Goal: Information Seeking & Learning: Find specific fact

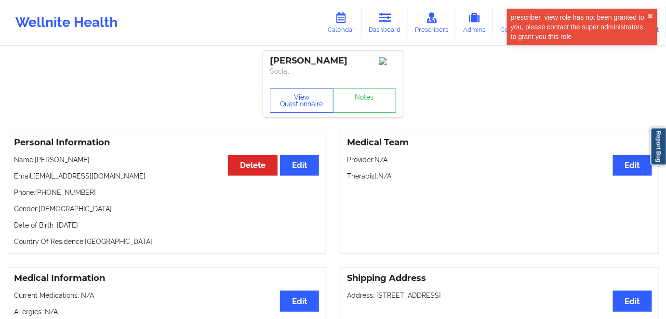
click at [285, 98] on button "View Questionnaire" at bounding box center [302, 101] width 64 height 24
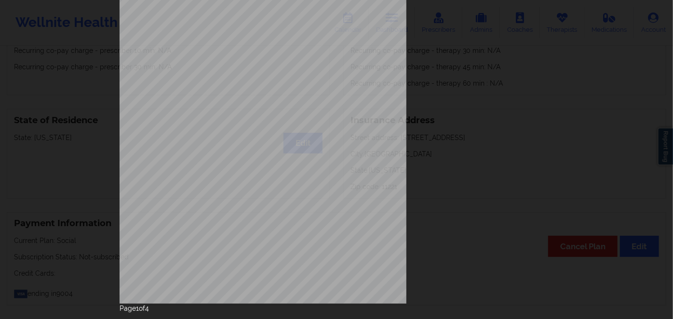
scroll to position [140, 0]
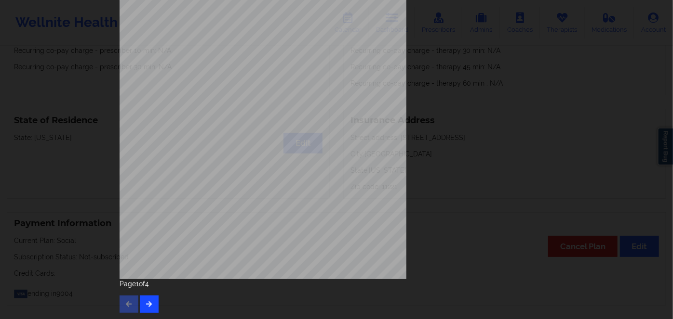
drag, startPoint x: 132, startPoint y: 306, endPoint x: 140, endPoint y: 306, distance: 8.2
click at [133, 306] on div "Page 1 of 4" at bounding box center [336, 296] width 434 height 34
click at [149, 304] on icon "button" at bounding box center [149, 304] width 8 height 6
click at [149, 306] on icon "button" at bounding box center [149, 304] width 8 height 6
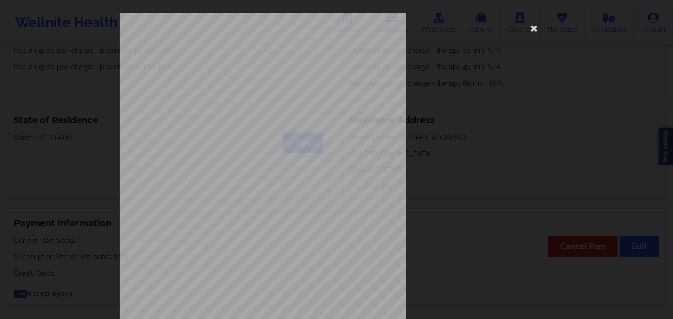
click at [238, 74] on span "U9350692101" at bounding box center [233, 74] width 27 height 4
copy span "U9350692101"
drag, startPoint x: 534, startPoint y: 28, endPoint x: 449, endPoint y: 45, distance: 86.5
click at [533, 28] on icon at bounding box center [533, 27] width 15 height 15
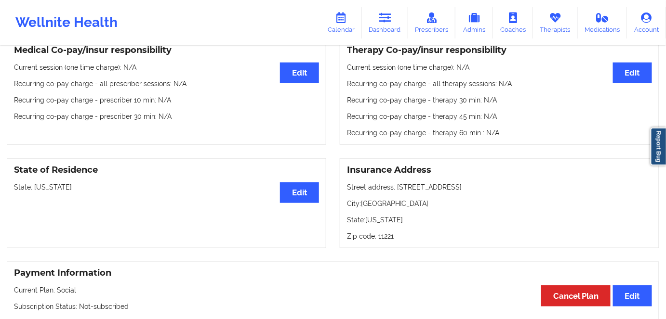
scroll to position [219, 0]
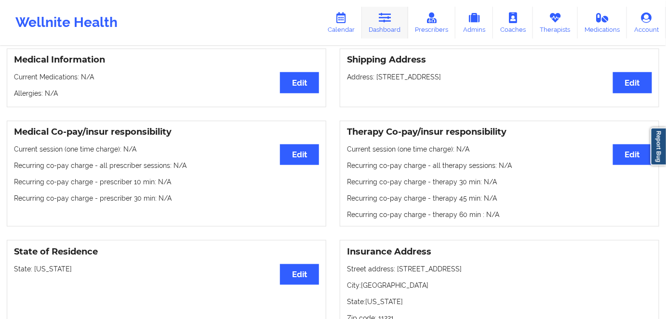
click at [390, 17] on icon at bounding box center [385, 18] width 13 height 11
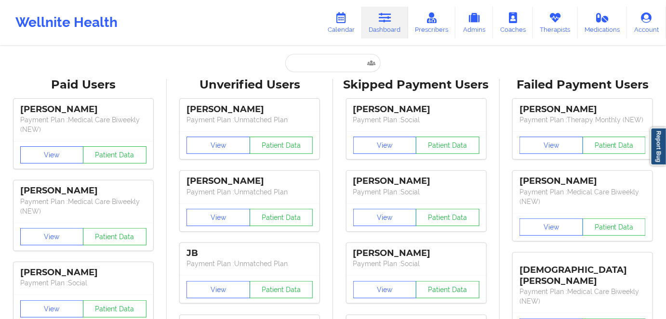
click at [336, 58] on input "text" at bounding box center [332, 63] width 95 height 18
paste input "[EMAIL_ADDRESS][DOMAIN_NAME]"
type input "[EMAIL_ADDRESS][DOMAIN_NAME]"
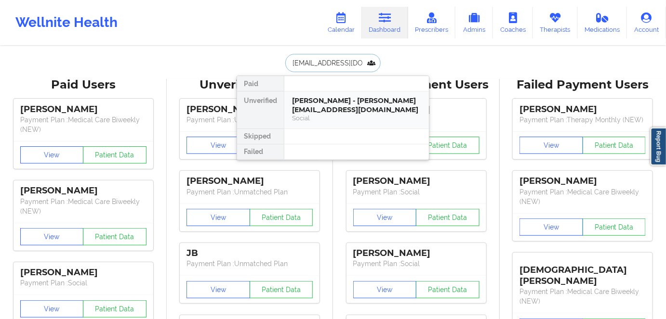
click at [340, 102] on div "[PERSON_NAME] - [PERSON_NAME][EMAIL_ADDRESS][DOMAIN_NAME]" at bounding box center [356, 105] width 129 height 18
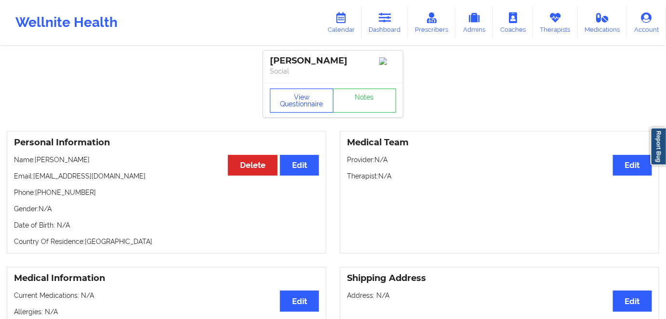
drag, startPoint x: 303, startPoint y: 99, endPoint x: 352, endPoint y: 157, distance: 75.9
click at [303, 100] on button "View Questionnaire" at bounding box center [302, 101] width 64 height 24
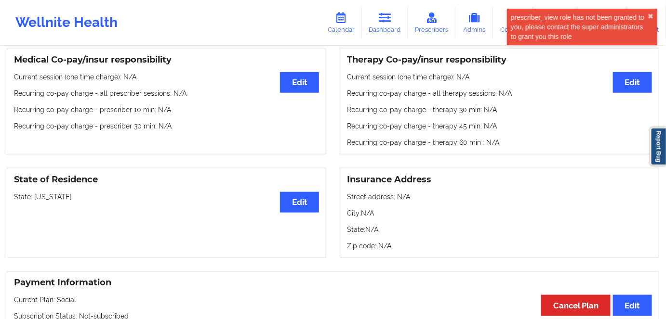
scroll to position [306, 0]
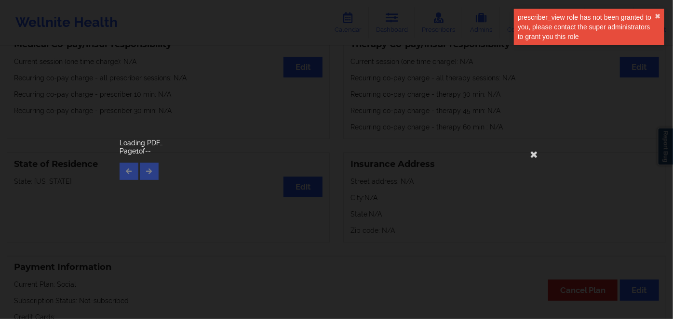
click at [47, 183] on div "Loading PDF… Page 1 of --" at bounding box center [336, 159] width 673 height 319
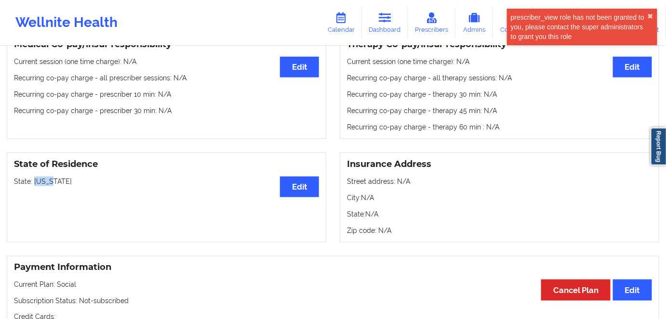
click at [46, 183] on p "State: [US_STATE]" at bounding box center [166, 182] width 305 height 10
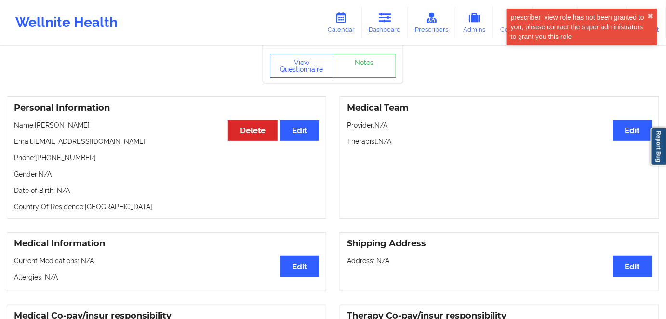
scroll to position [0, 0]
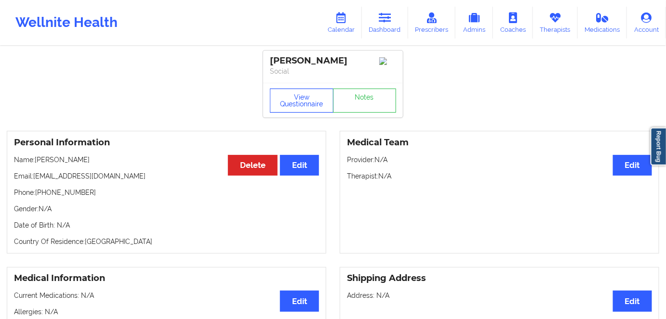
click at [296, 107] on button "View Questionnaire" at bounding box center [302, 101] width 64 height 24
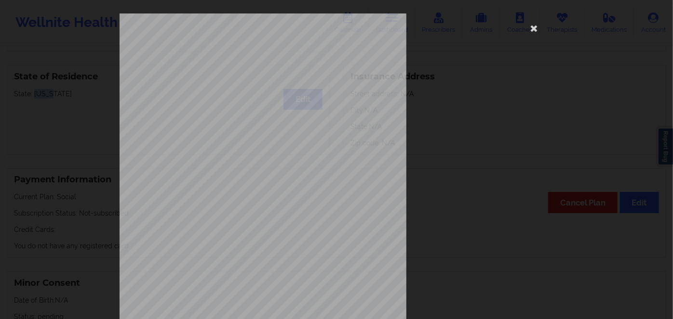
scroll to position [140, 0]
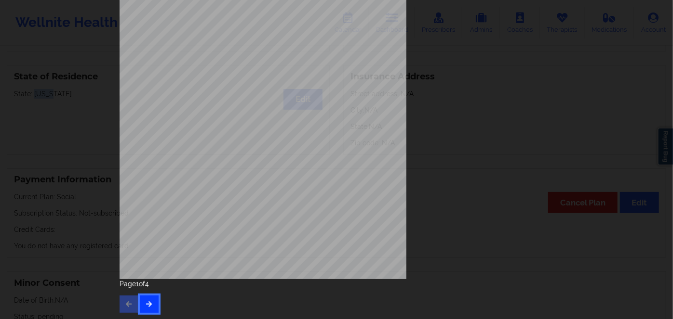
click at [144, 311] on button "button" at bounding box center [149, 304] width 19 height 17
click at [146, 306] on icon "button" at bounding box center [149, 304] width 8 height 6
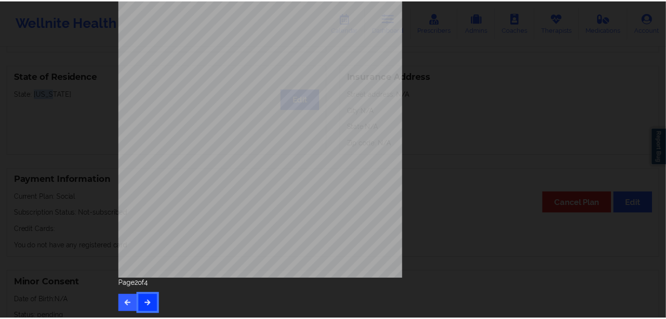
scroll to position [0, 0]
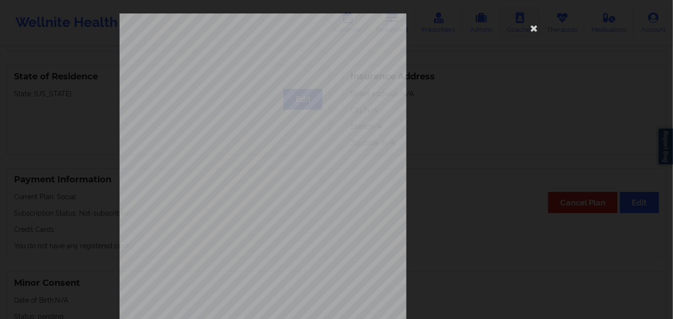
click at [529, 22] on icon at bounding box center [533, 27] width 15 height 15
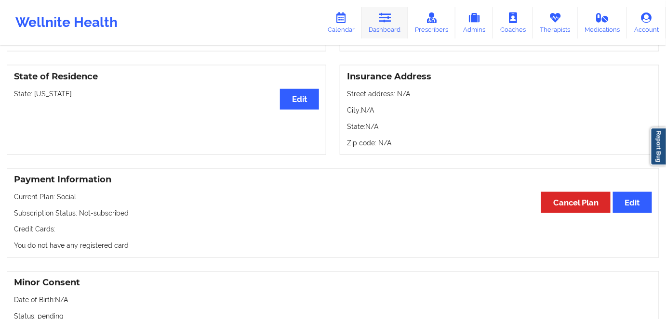
click at [386, 17] on icon at bounding box center [385, 18] width 13 height 11
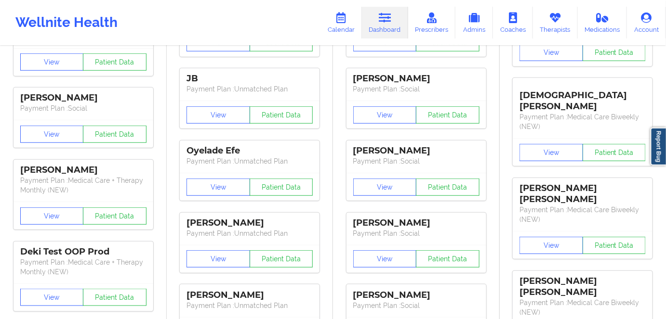
click at [355, 66] on div "[PERSON_NAME] Payment Plan : Social View Patient Data [PERSON_NAME] Payment Pla…" at bounding box center [416, 134] width 160 height 433
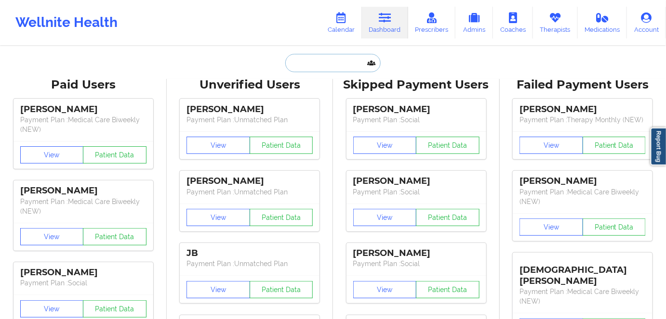
click at [351, 68] on input "text" at bounding box center [332, 63] width 95 height 18
paste input "[EMAIL_ADDRESS][DOMAIN_NAME]"
type input "[EMAIL_ADDRESS][DOMAIN_NAME]"
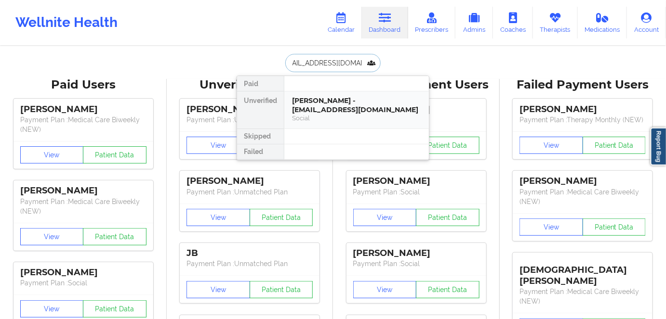
click at [359, 106] on div "[PERSON_NAME] - [EMAIL_ADDRESS][DOMAIN_NAME]" at bounding box center [356, 105] width 129 height 18
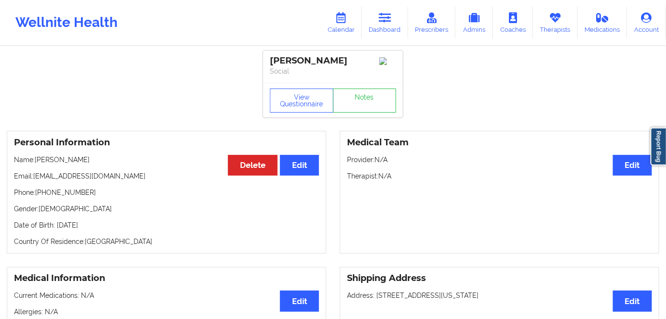
click at [289, 86] on div "View Questionnaire Notes" at bounding box center [333, 100] width 140 height 35
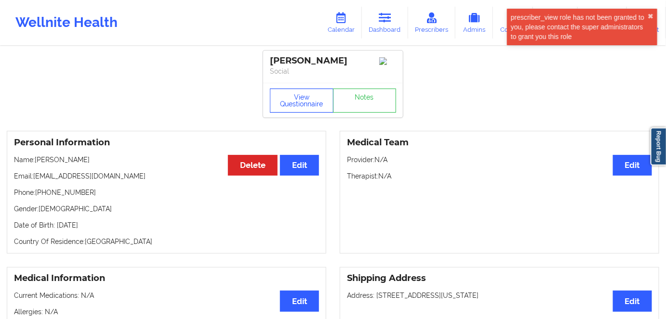
click at [295, 96] on button "View Questionnaire" at bounding box center [302, 101] width 64 height 24
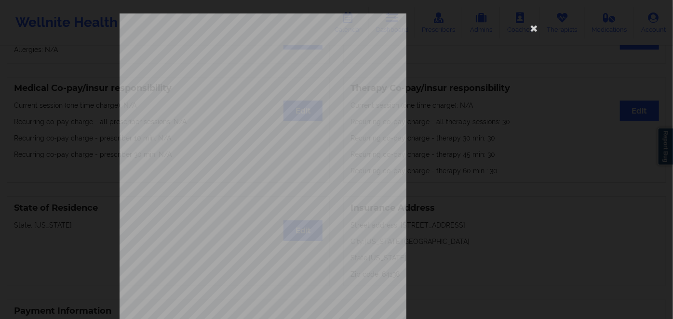
scroll to position [140, 0]
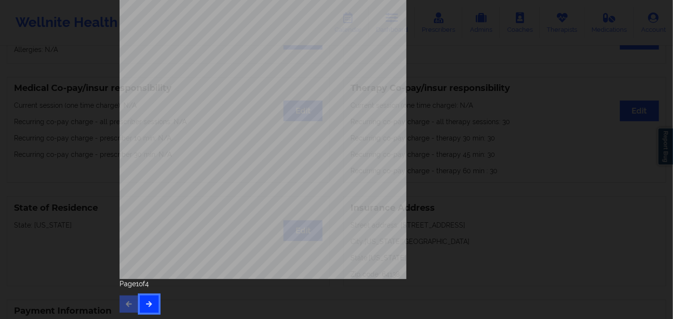
click at [149, 301] on icon "button" at bounding box center [149, 304] width 8 height 6
click at [145, 310] on button "button" at bounding box center [149, 304] width 19 height 17
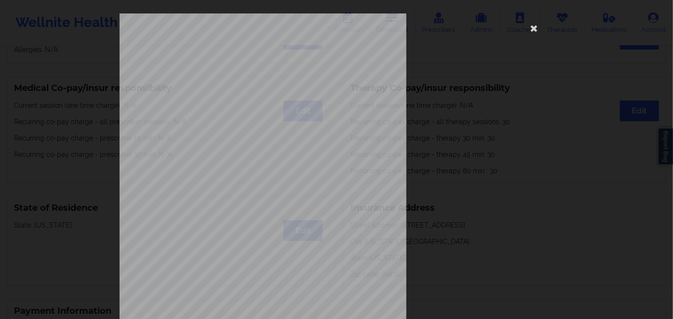
click at [247, 72] on span "Wov736w21258" at bounding box center [235, 74] width 31 height 4
copy span "Wov736w21258"
click at [532, 26] on icon at bounding box center [533, 27] width 15 height 15
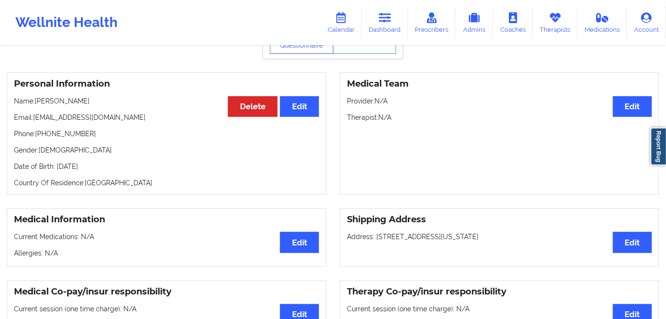
scroll to position [43, 0]
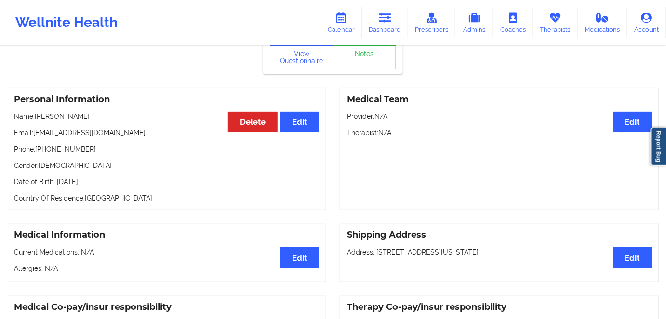
click at [98, 187] on p "Date of Birth: [DEMOGRAPHIC_DATA]" at bounding box center [166, 182] width 305 height 10
click at [99, 187] on p "Date of Birth: [DEMOGRAPHIC_DATA]" at bounding box center [166, 182] width 305 height 10
copy p "1984"
click at [308, 55] on button "View Questionnaire" at bounding box center [302, 57] width 64 height 24
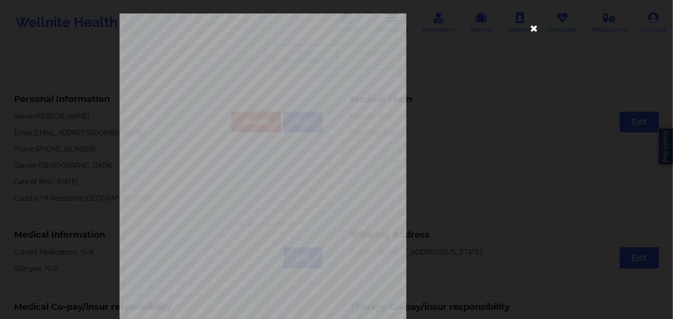
drag, startPoint x: 533, startPoint y: 27, endPoint x: 490, endPoint y: 23, distance: 42.6
click at [532, 27] on icon at bounding box center [533, 27] width 15 height 15
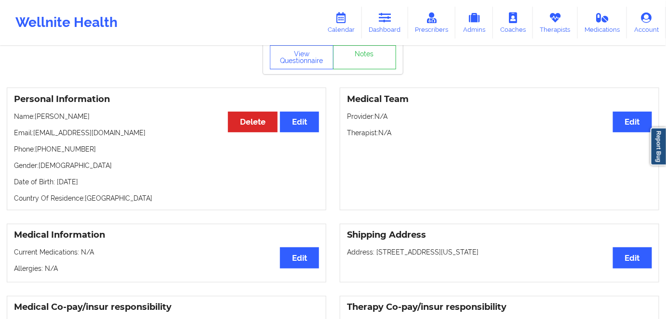
click at [103, 183] on p "Date of Birth: [DEMOGRAPHIC_DATA]" at bounding box center [166, 182] width 305 height 10
drag, startPoint x: 97, startPoint y: 117, endPoint x: 72, endPoint y: 116, distance: 25.1
click at [37, 111] on div "Personal Information Edit Delete Name: [PERSON_NAME] Email: [EMAIL_ADDRESS][DOM…" at bounding box center [166, 149] width 319 height 123
copy p "[PERSON_NAME]"
click at [386, 13] on icon at bounding box center [385, 18] width 13 height 11
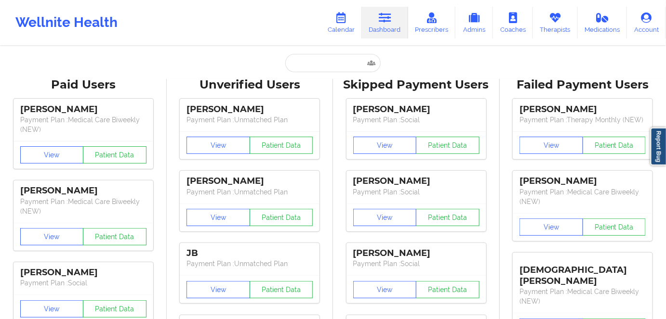
drag, startPoint x: 339, startPoint y: 52, endPoint x: 336, endPoint y: 56, distance: 5.4
click at [335, 61] on input "text" at bounding box center [332, 63] width 95 height 18
paste input "[EMAIL_ADDRESS][DOMAIN_NAME]"
type input "[EMAIL_ADDRESS][DOMAIN_NAME]"
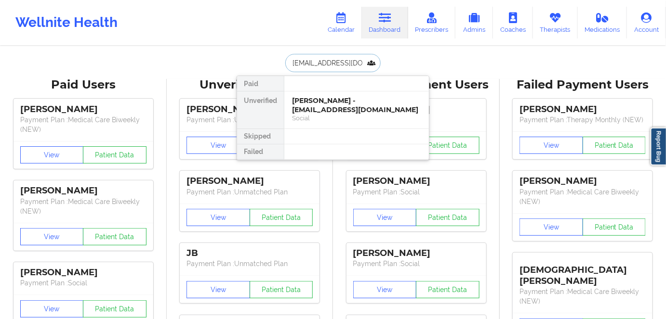
scroll to position [0, 18]
click at [358, 110] on div "[PERSON_NAME] - [EMAIL_ADDRESS][DOMAIN_NAME]" at bounding box center [356, 105] width 129 height 18
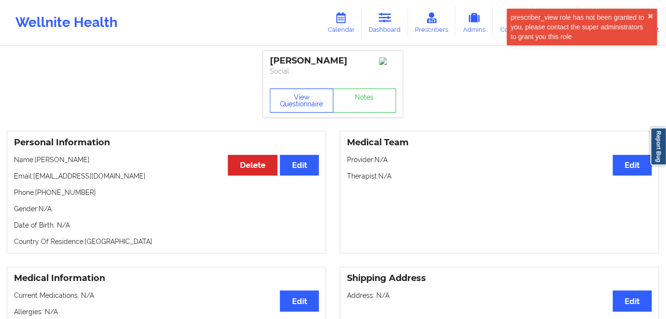
click at [308, 96] on button "View Questionnaire" at bounding box center [302, 101] width 64 height 24
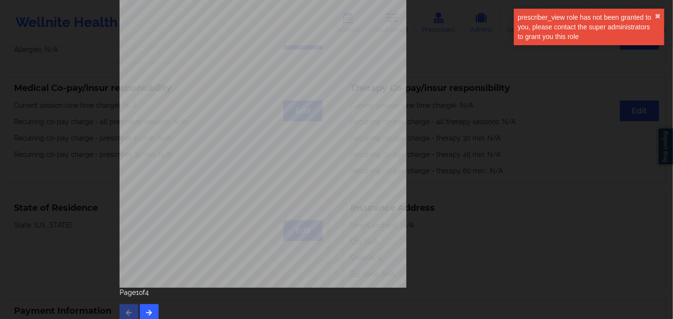
scroll to position [140, 0]
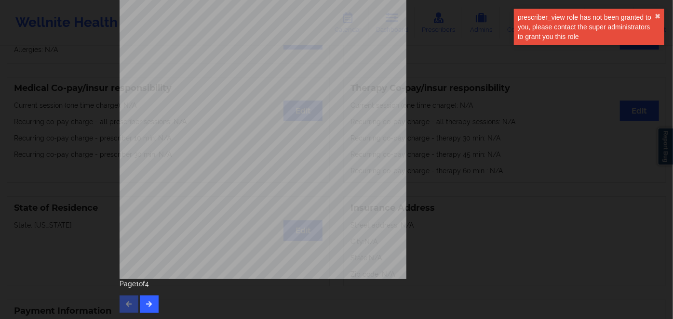
click at [149, 293] on div "Page 1 of 4" at bounding box center [336, 296] width 434 height 34
click at [151, 304] on button "button" at bounding box center [149, 304] width 19 height 17
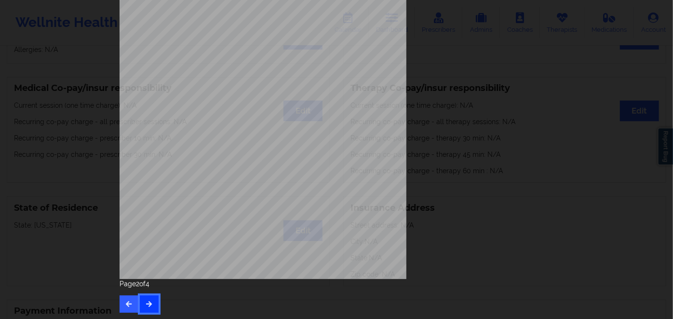
click at [152, 308] on button "button" at bounding box center [149, 304] width 19 height 17
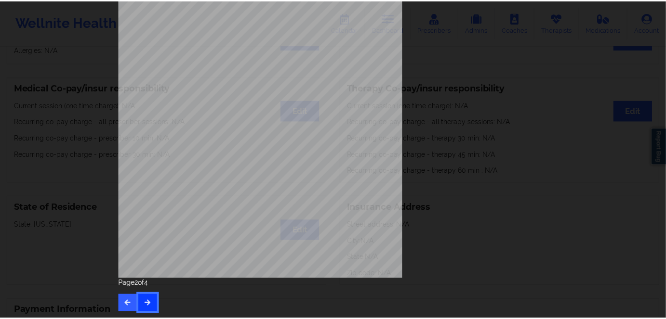
scroll to position [0, 0]
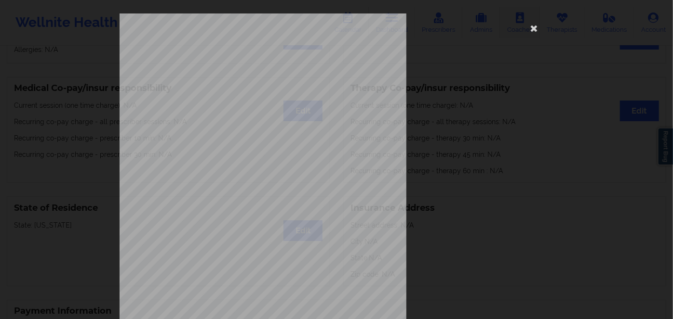
drag, startPoint x: 538, startPoint y: 32, endPoint x: 507, endPoint y: 15, distance: 35.1
click at [536, 32] on icon at bounding box center [533, 27] width 15 height 15
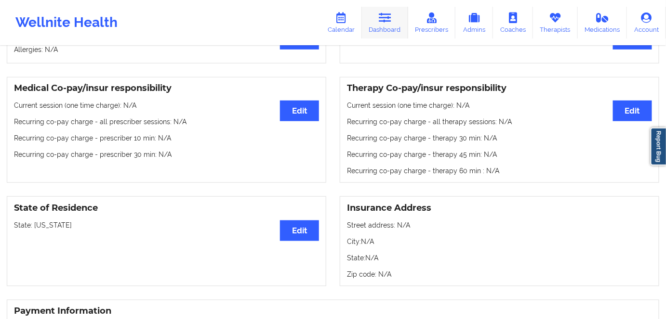
click at [386, 13] on icon at bounding box center [385, 18] width 13 height 11
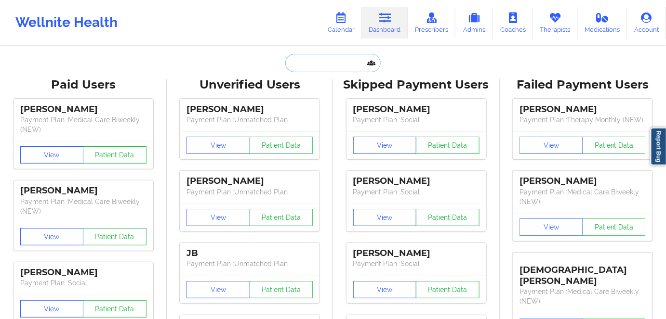
click at [322, 62] on input "text" at bounding box center [332, 63] width 95 height 18
paste input "[EMAIL_ADDRESS][DOMAIN_NAME]"
type input "[EMAIL_ADDRESS][DOMAIN_NAME]"
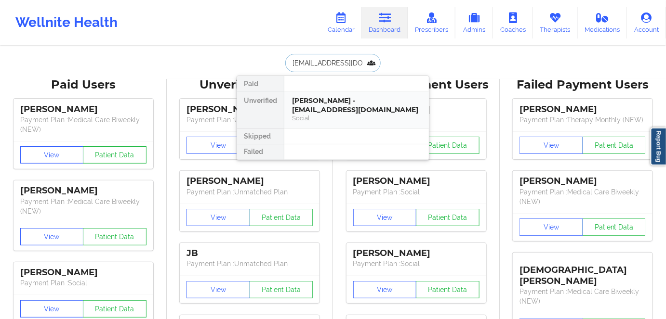
click at [334, 107] on div "[PERSON_NAME] - [EMAIL_ADDRESS][DOMAIN_NAME]" at bounding box center [356, 105] width 129 height 18
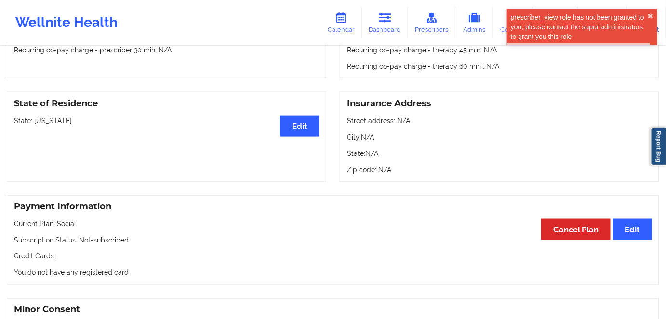
scroll to position [482, 0]
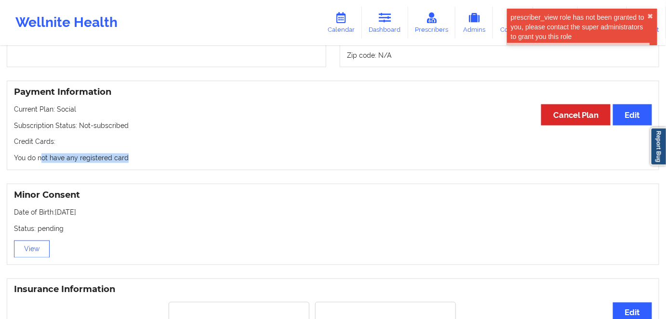
drag, startPoint x: 131, startPoint y: 161, endPoint x: 42, endPoint y: 175, distance: 89.7
click at [39, 173] on div "Payment Information Edit Cancel Plan Current Plan: Social Subscription Status: …" at bounding box center [333, 126] width 666 height 104
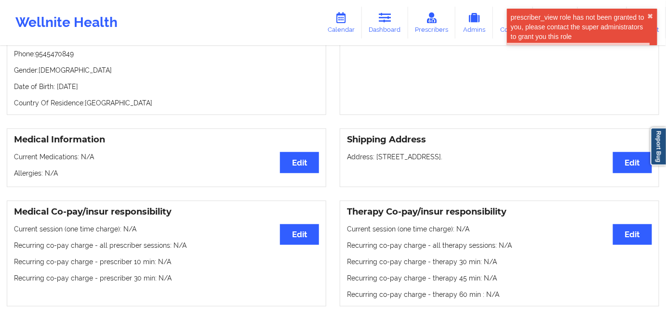
scroll to position [87, 0]
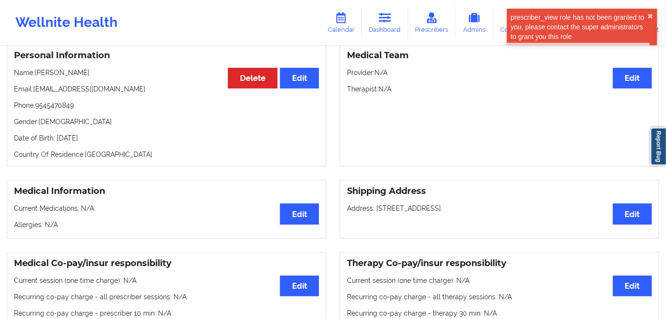
drag, startPoint x: 71, startPoint y: 143, endPoint x: 298, endPoint y: 60, distance: 241.6
click at [68, 143] on div "Personal Information Edit Delete Name: [PERSON_NAME] Email: [EMAIL_ADDRESS][DOM…" at bounding box center [166, 105] width 319 height 123
